Goal: Task Accomplishment & Management: Use online tool/utility

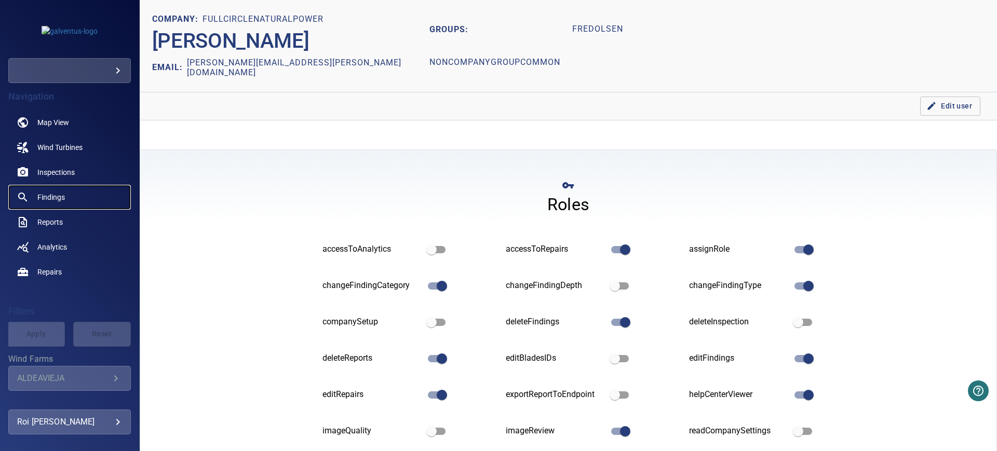
click at [59, 196] on span "Findings" at bounding box center [51, 197] width 28 height 10
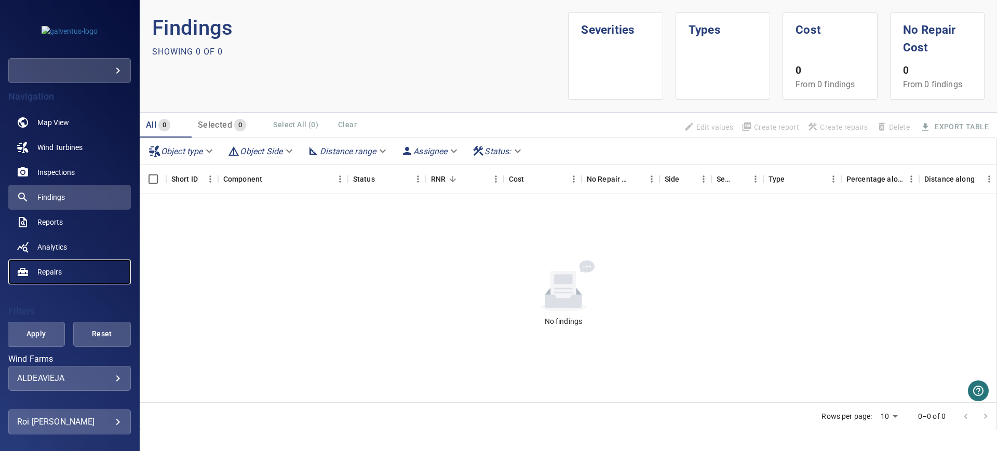
click at [49, 267] on span "Repairs" at bounding box center [49, 272] width 24 height 10
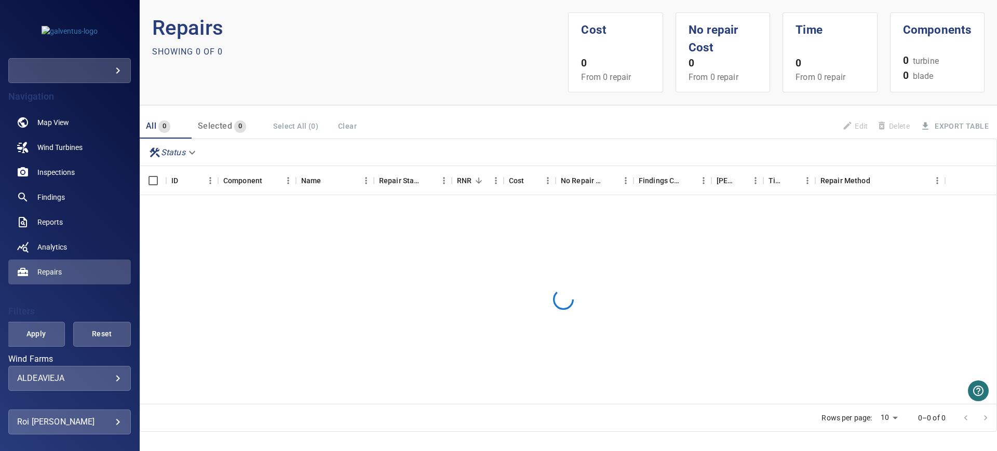
click at [80, 65] on body "**********" at bounding box center [498, 225] width 997 height 451
click at [188, 101] on link "demo" at bounding box center [202, 108] width 105 height 19
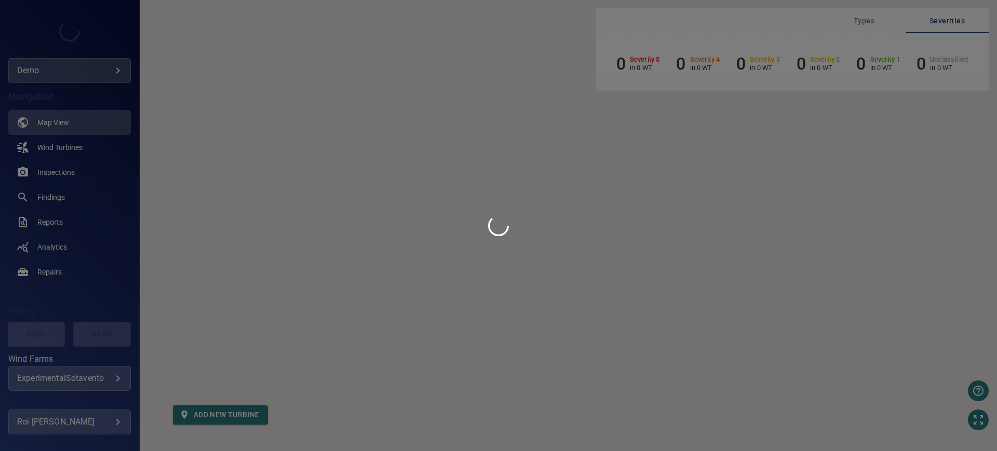
click at [59, 198] on div at bounding box center [498, 225] width 997 height 451
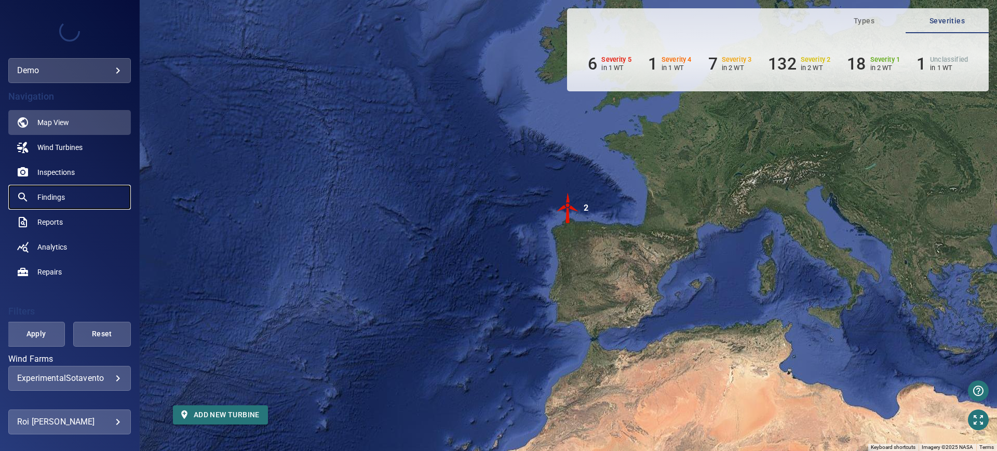
click at [59, 198] on span "Findings" at bounding box center [51, 197] width 28 height 10
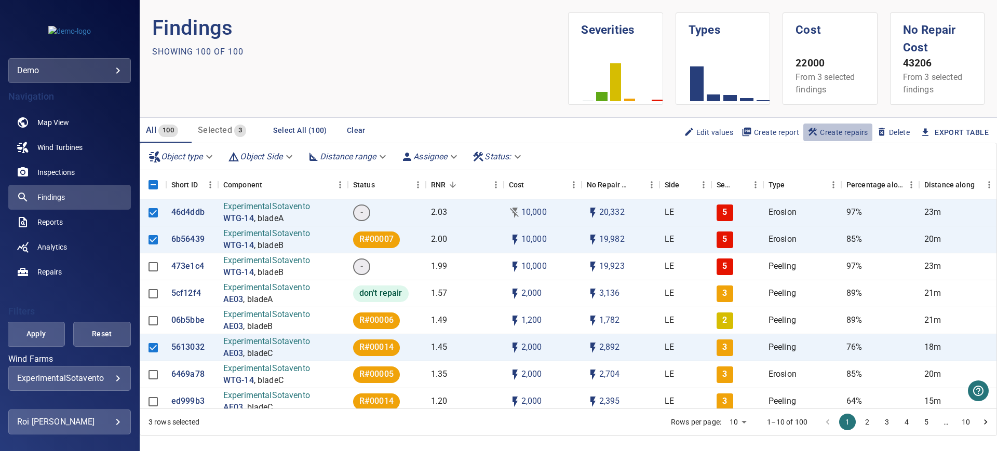
click at [839, 130] on span "Create repairs" at bounding box center [838, 132] width 61 height 11
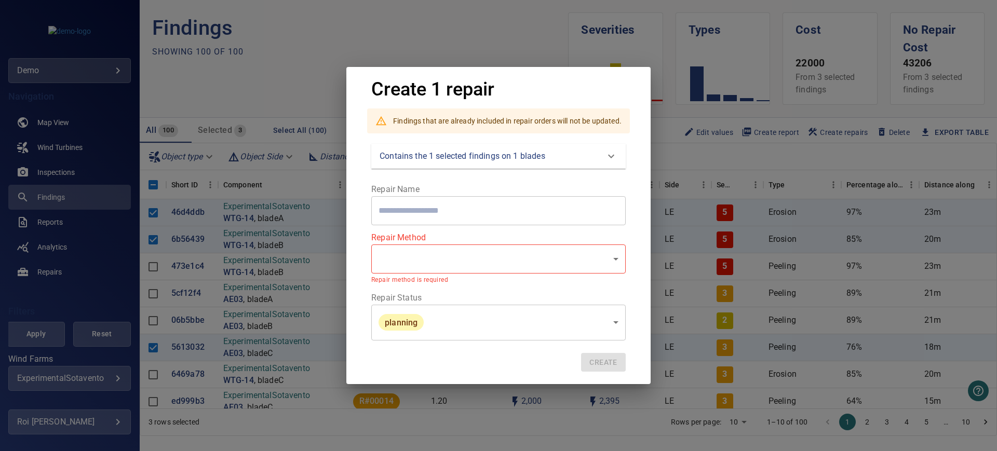
click at [556, 151] on div "Contains the 1 selected findings on 1 blades" at bounding box center [489, 156] width 219 height 12
